Goal: Task Accomplishment & Management: Manage account settings

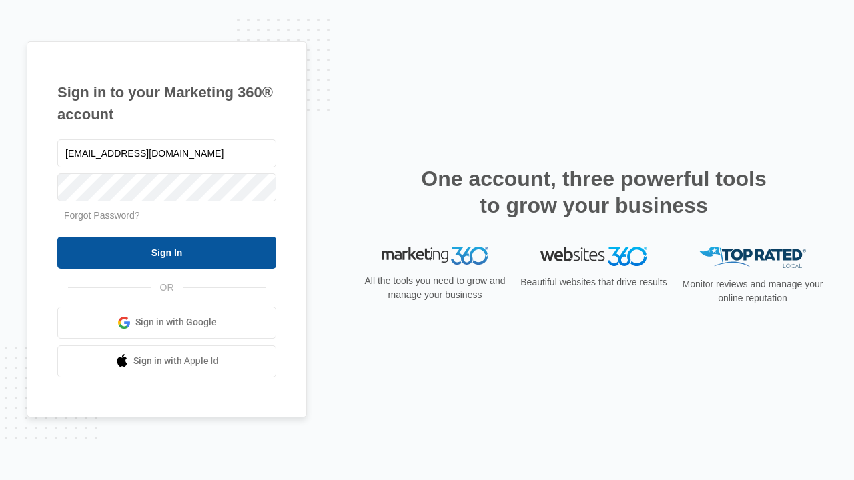
click at [167, 252] on input "Sign In" at bounding box center [166, 253] width 219 height 32
